Goal: Information Seeking & Learning: Learn about a topic

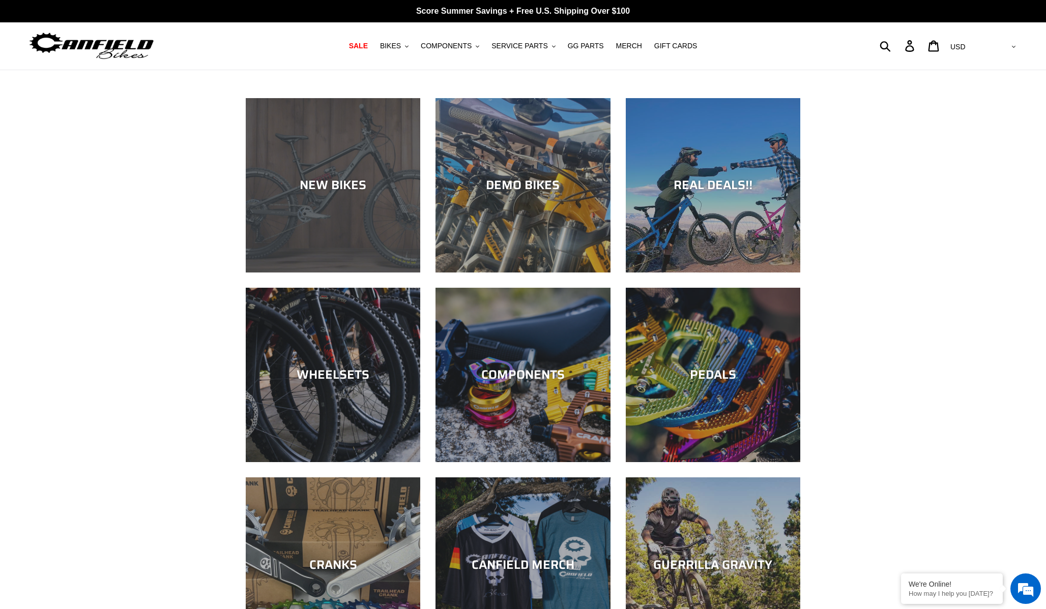
click at [345, 273] on div "NEW BIKES" at bounding box center [333, 273] width 174 height 0
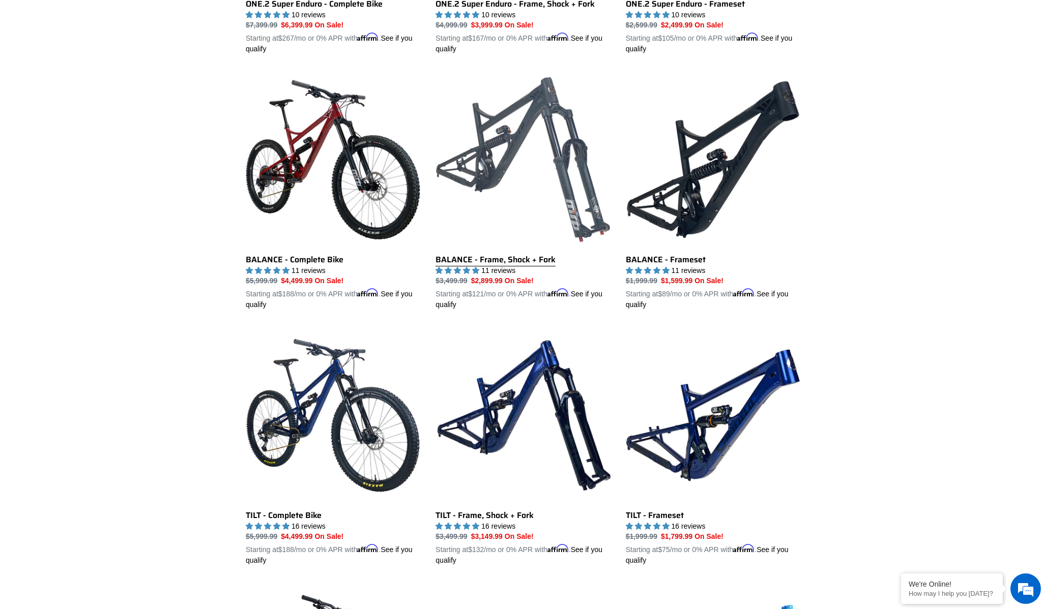
scroll to position [1010, 0]
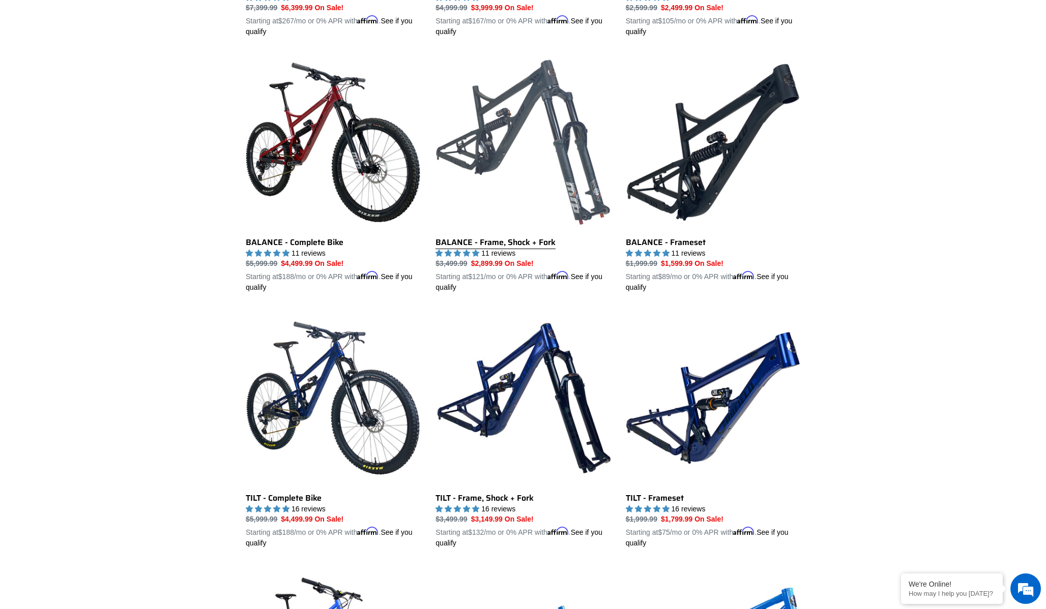
click at [558, 149] on link "BALANCE - Frame, Shock + Fork" at bounding box center [522, 174] width 174 height 238
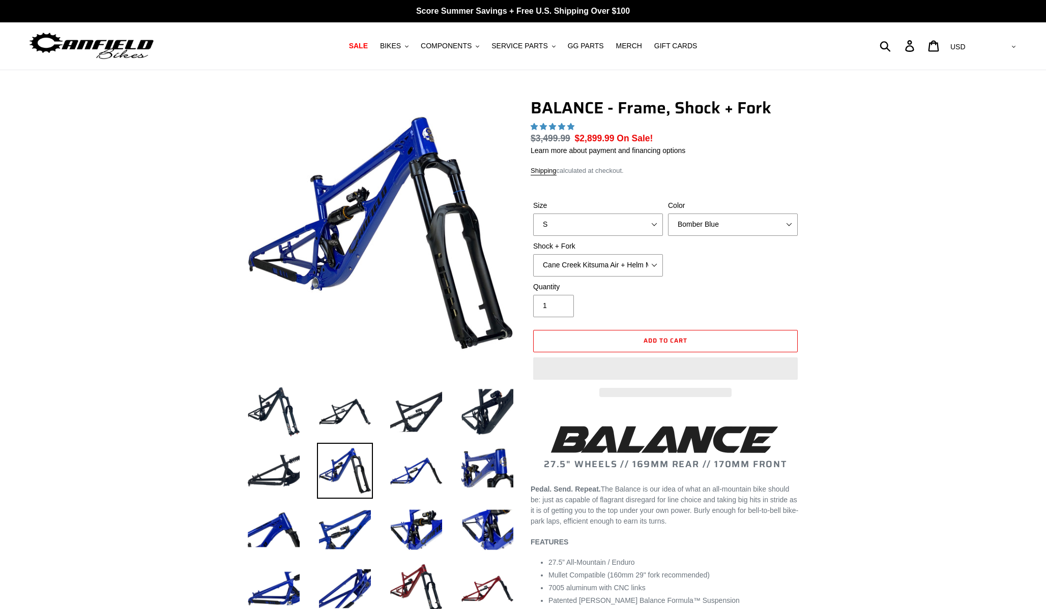
select select "highest-rating"
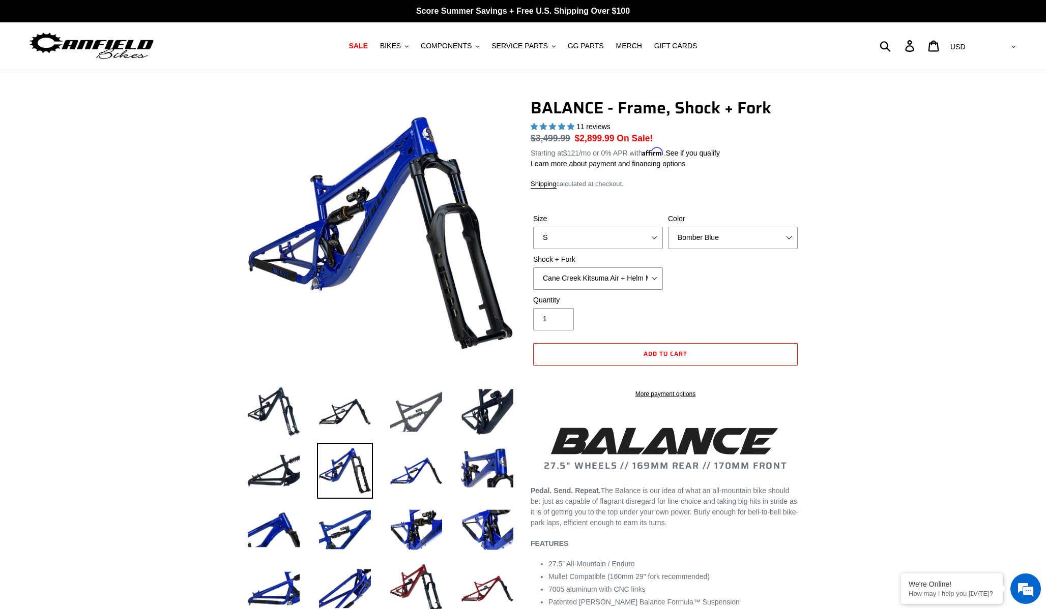
click at [409, 413] on img at bounding box center [416, 412] width 56 height 56
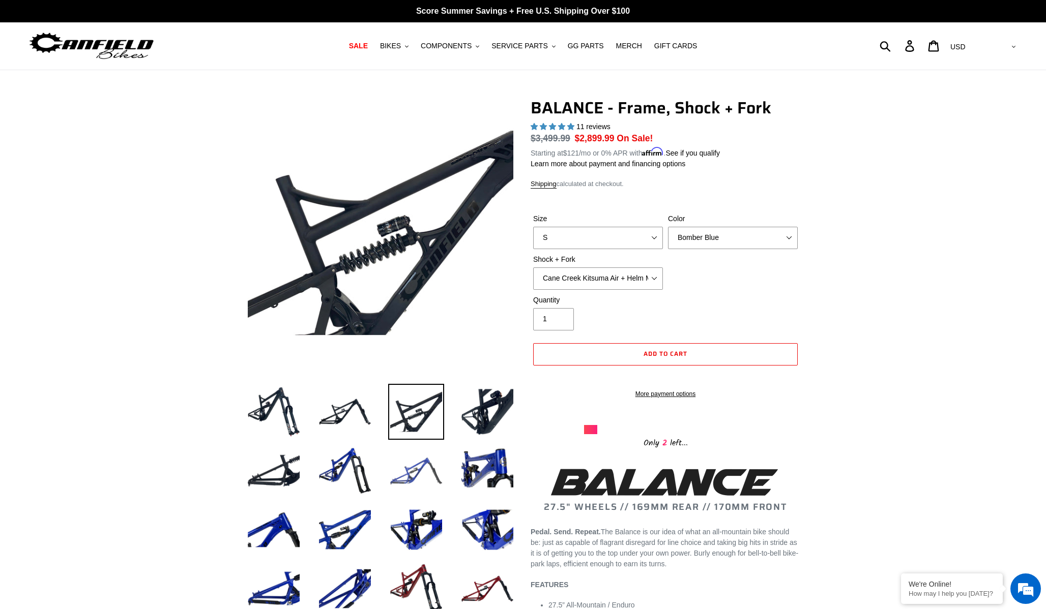
click at [425, 477] on img at bounding box center [416, 471] width 56 height 56
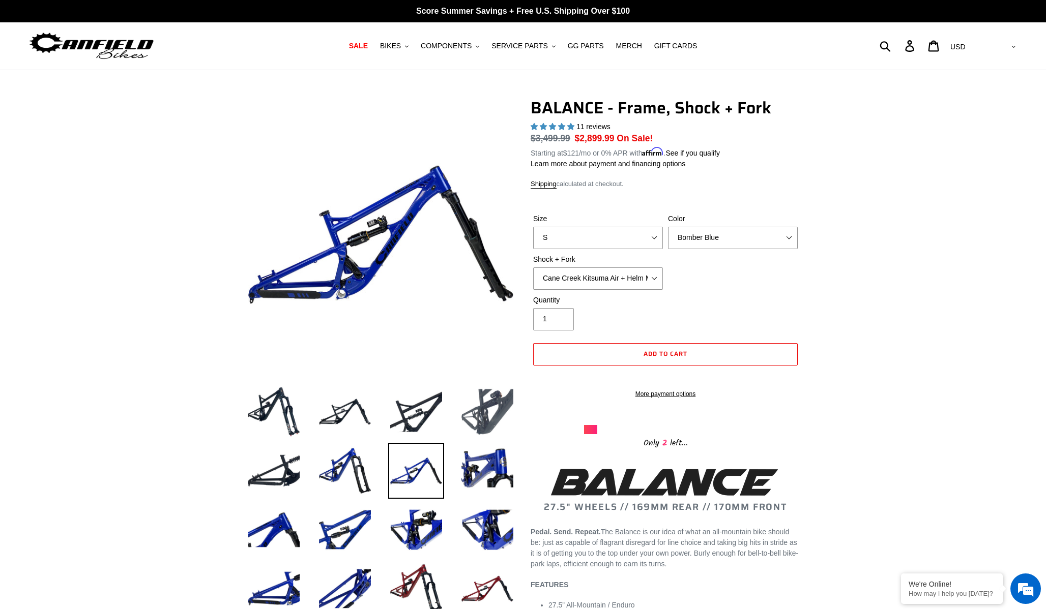
click at [480, 430] on img at bounding box center [487, 412] width 56 height 56
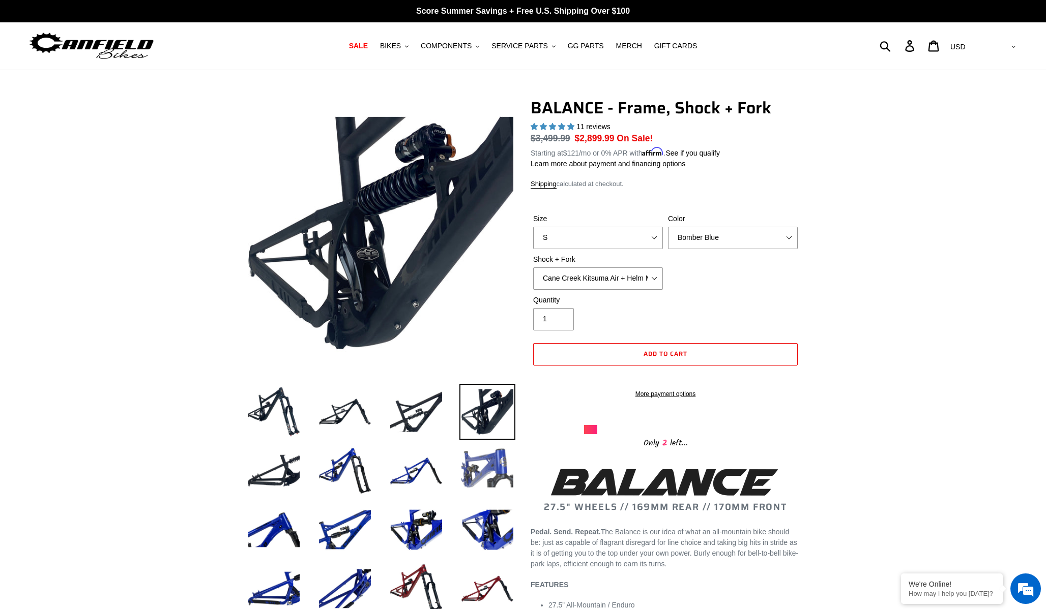
click at [465, 498] on img at bounding box center [487, 471] width 56 height 56
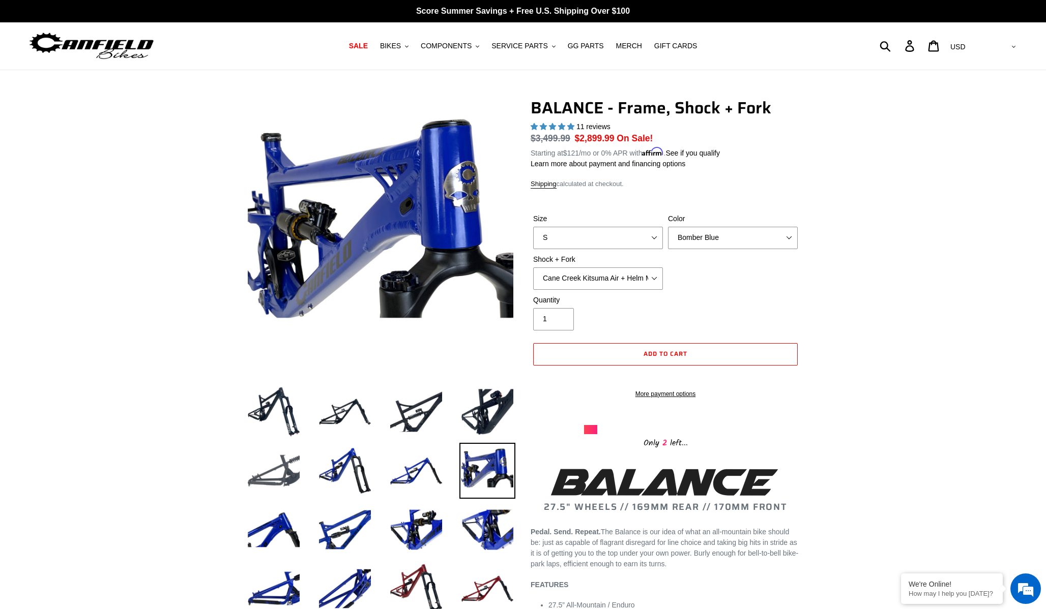
click at [298, 457] on img at bounding box center [274, 471] width 56 height 56
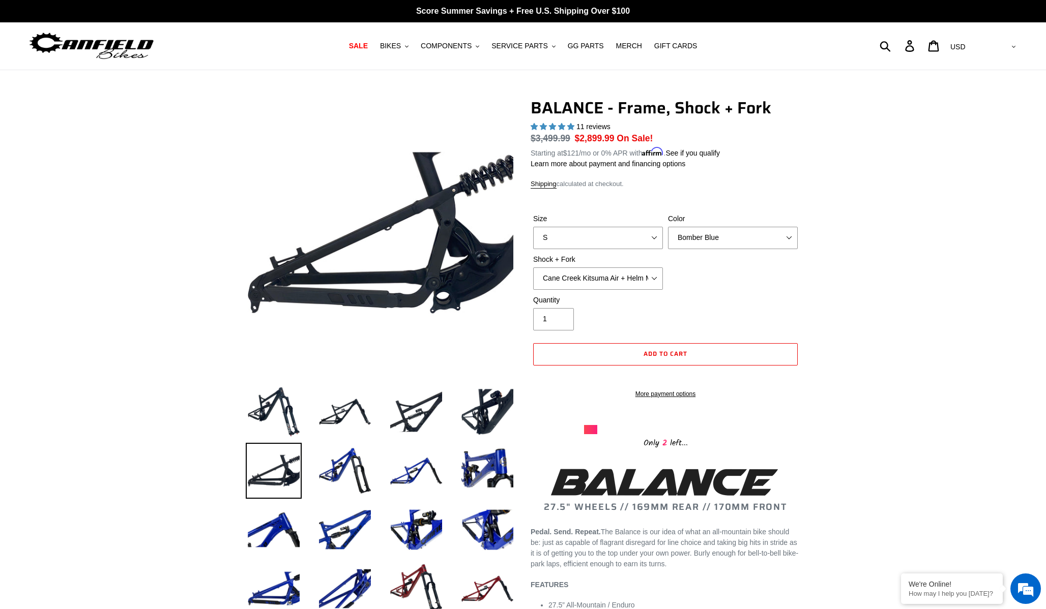
click at [337, 559] on li at bounding box center [337, 532] width 71 height 59
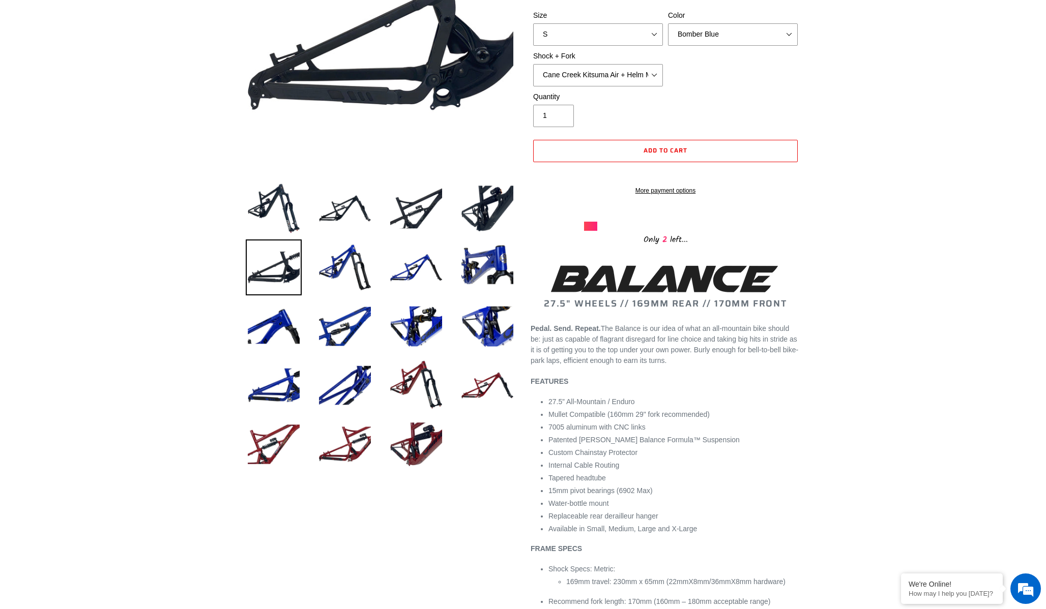
scroll to position [356, 0]
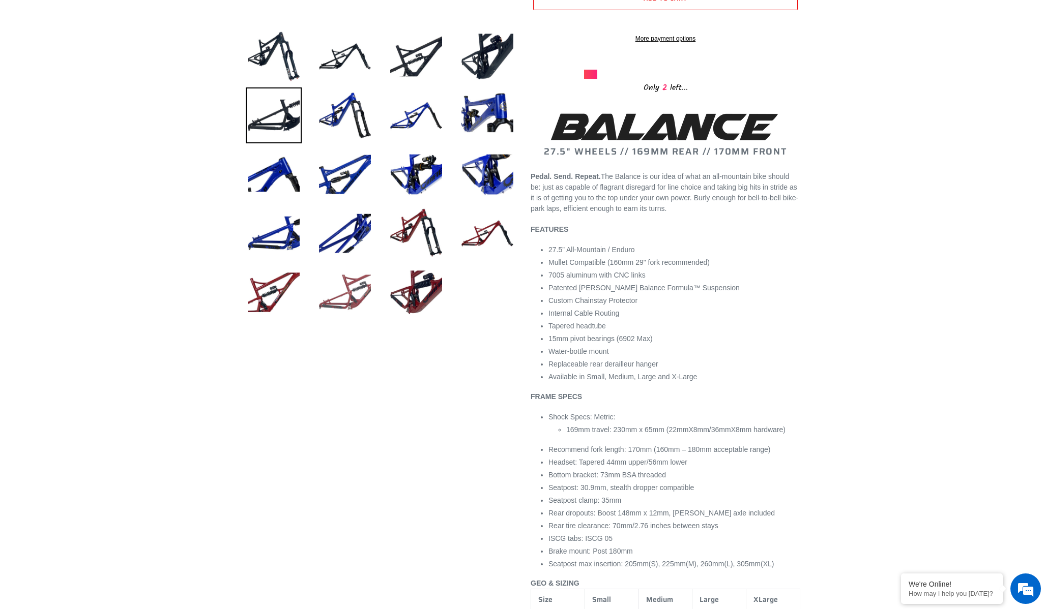
click at [351, 313] on img at bounding box center [345, 293] width 56 height 56
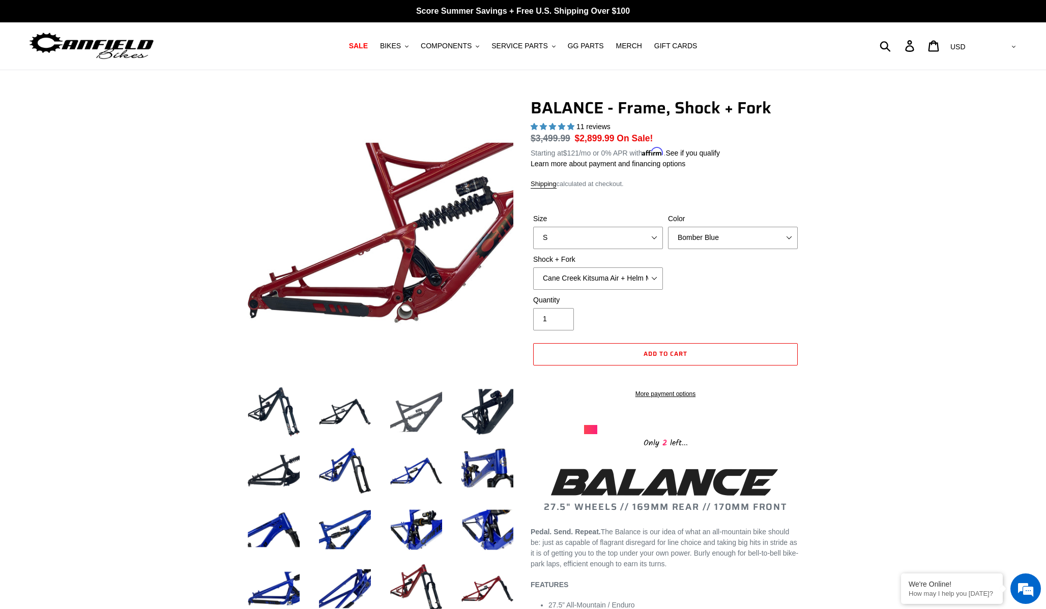
scroll to position [1, 0]
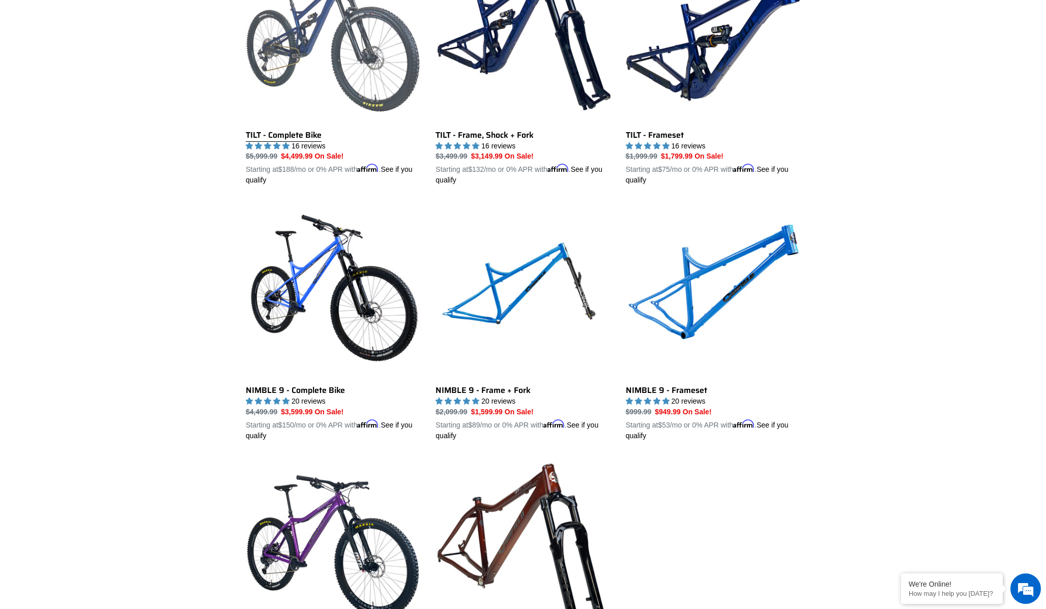
scroll to position [1126, 0]
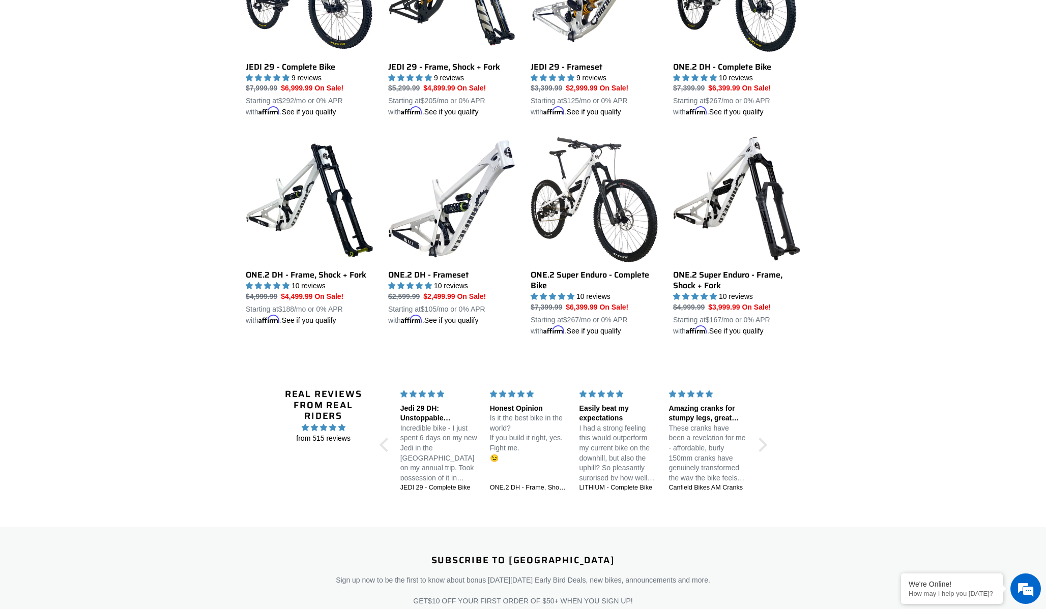
scroll to position [1455, 0]
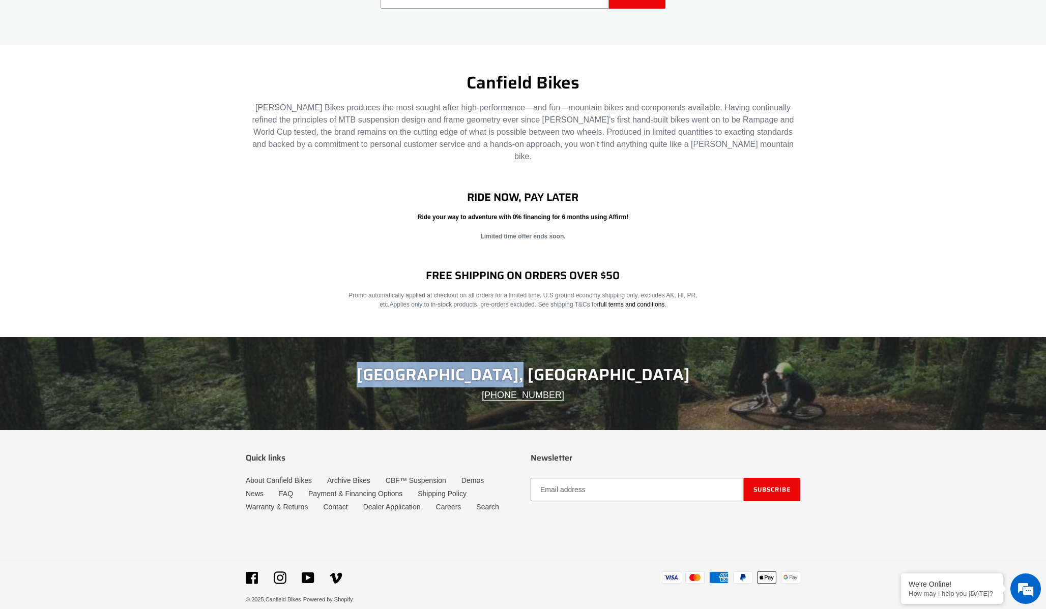
drag, startPoint x: 607, startPoint y: 360, endPoint x: 426, endPoint y: 361, distance: 181.1
click at [426, 365] on h2 "[GEOGRAPHIC_DATA], [GEOGRAPHIC_DATA]" at bounding box center [523, 374] width 555 height 19
copy h2 "[GEOGRAPHIC_DATA], [GEOGRAPHIC_DATA]"
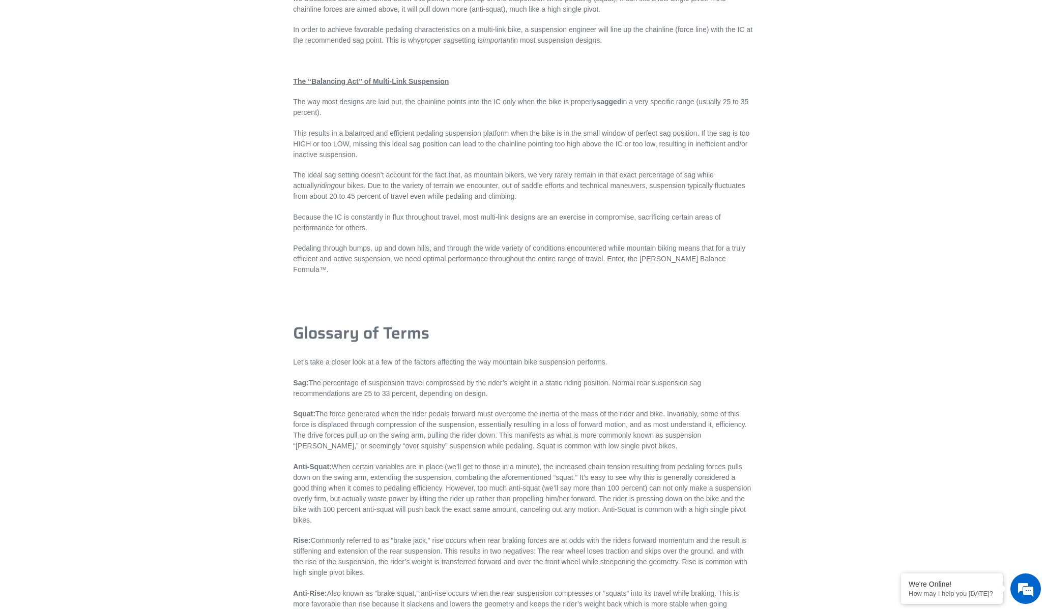
scroll to position [2364, 0]
